Goal: Information Seeking & Learning: Learn about a topic

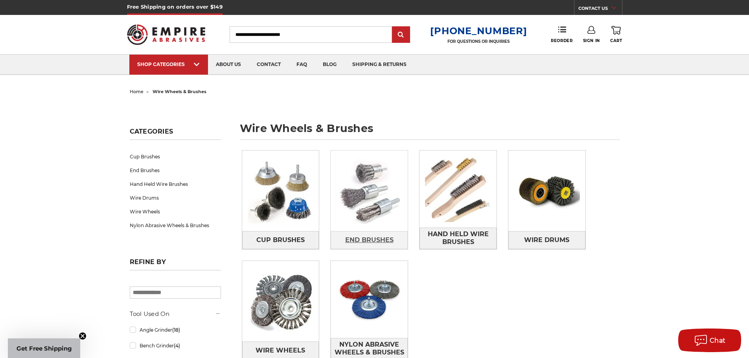
click at [359, 240] on span "End Brushes" at bounding box center [369, 240] width 48 height 13
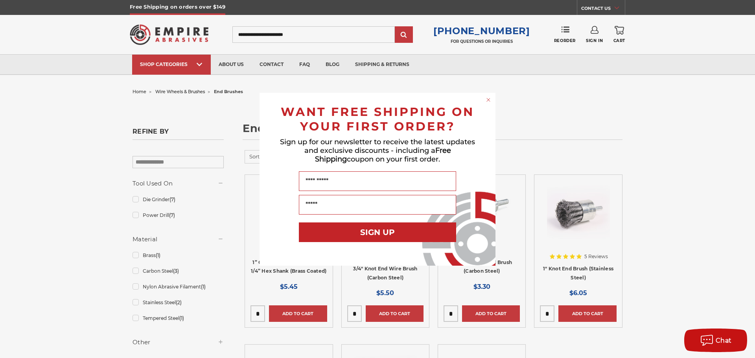
click at [489, 101] on circle "Close dialog" at bounding box center [488, 99] width 7 height 7
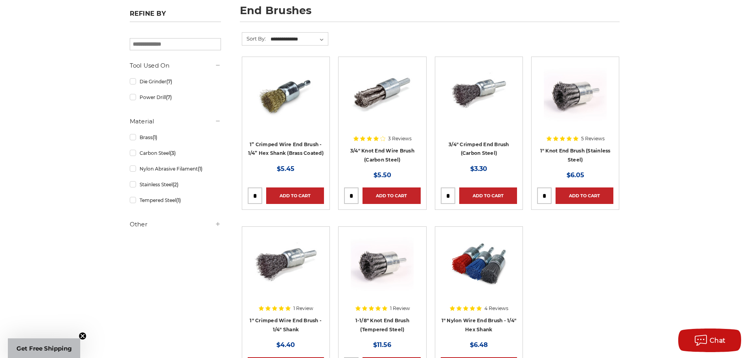
scroll to position [157, 0]
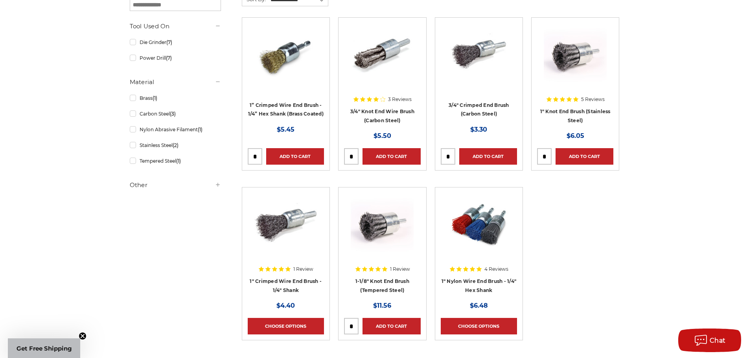
click at [387, 241] on img at bounding box center [382, 224] width 63 height 63
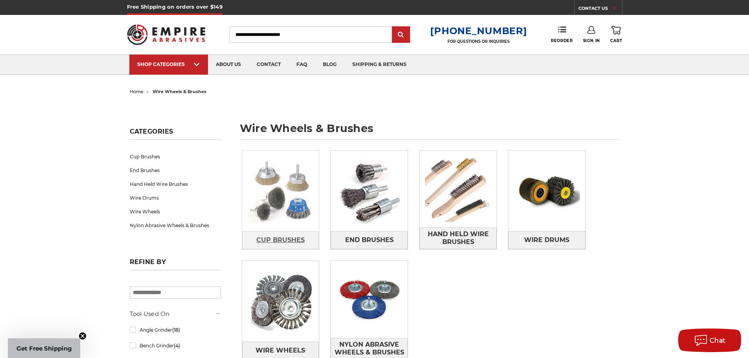
click at [277, 235] on span "Cup Brushes" at bounding box center [280, 240] width 48 height 13
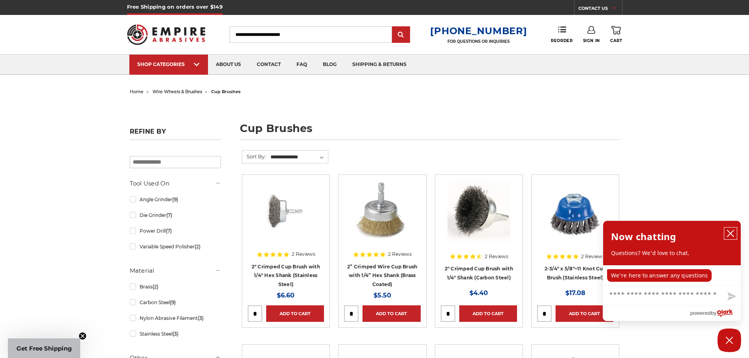
click at [736, 233] on button "close chatbox" at bounding box center [731, 234] width 13 height 12
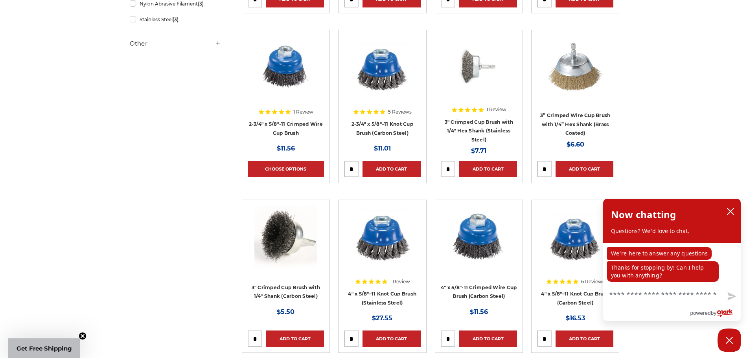
scroll to position [472, 0]
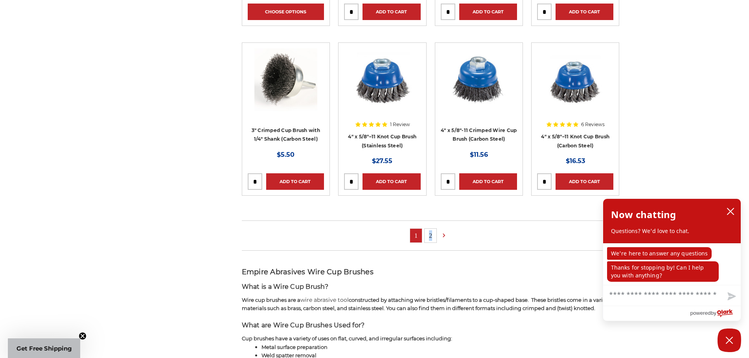
drag, startPoint x: 432, startPoint y: 225, endPoint x: 424, endPoint y: 232, distance: 10.1
click at [424, 232] on ul "1 2" at bounding box center [431, 236] width 378 height 30
click at [430, 233] on link "2" at bounding box center [431, 236] width 12 height 14
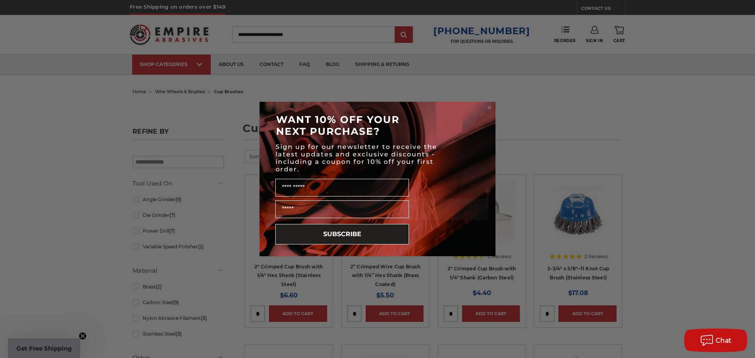
drag, startPoint x: 489, startPoint y: 108, endPoint x: 485, endPoint y: 110, distance: 4.4
click at [489, 108] on icon "Close dialog" at bounding box center [490, 108] width 8 height 8
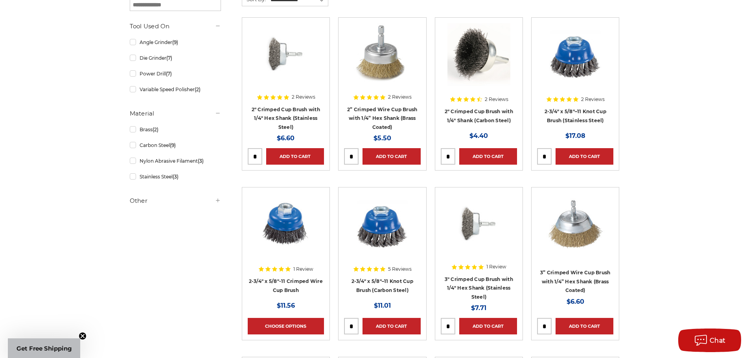
scroll to position [275, 0]
